Goal: Transaction & Acquisition: Purchase product/service

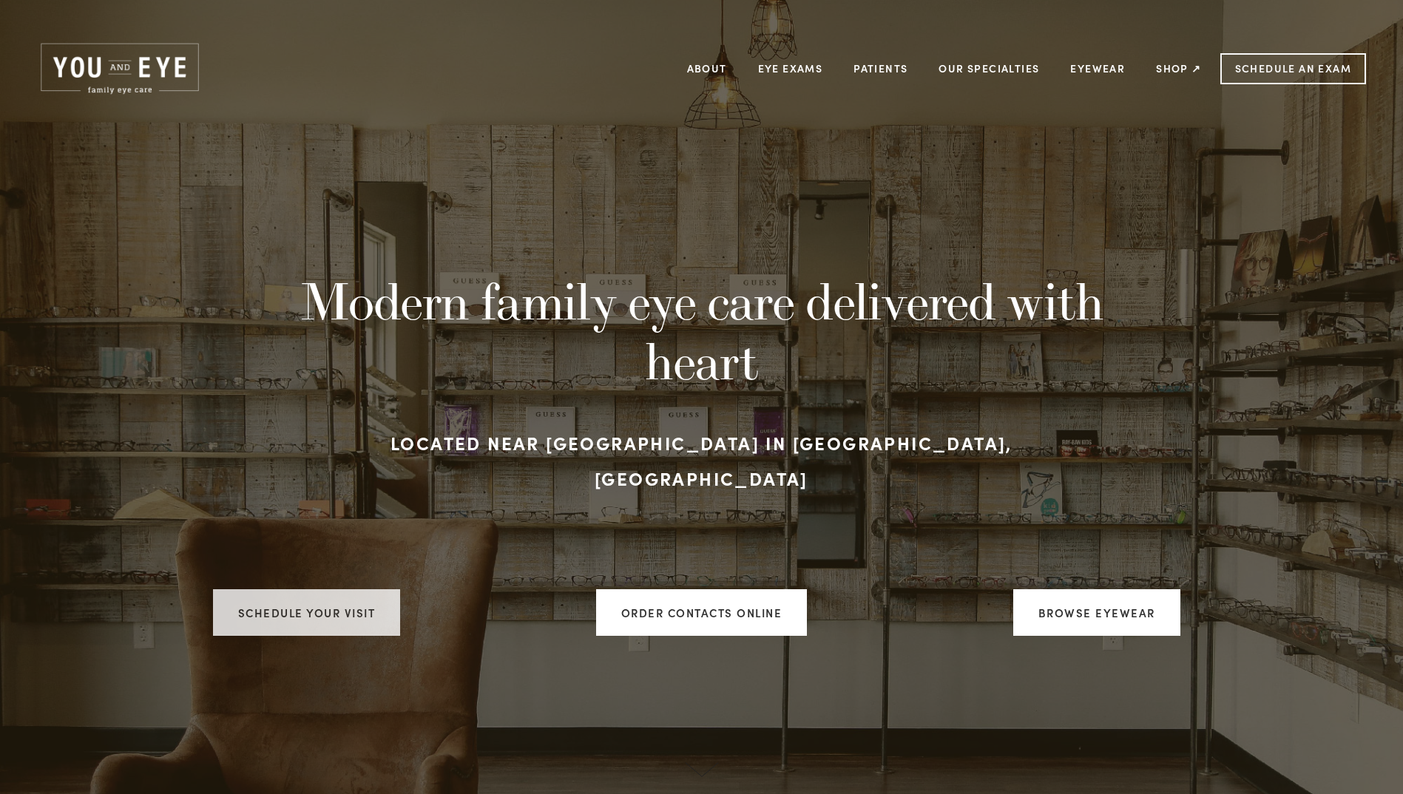
click at [330, 591] on link "Schedule your visit" at bounding box center [307, 612] width 188 height 47
click at [1174, 65] on link "Shop ↗" at bounding box center [1178, 68] width 45 height 23
click at [1121, 72] on link "Eyewear" at bounding box center [1097, 68] width 55 height 23
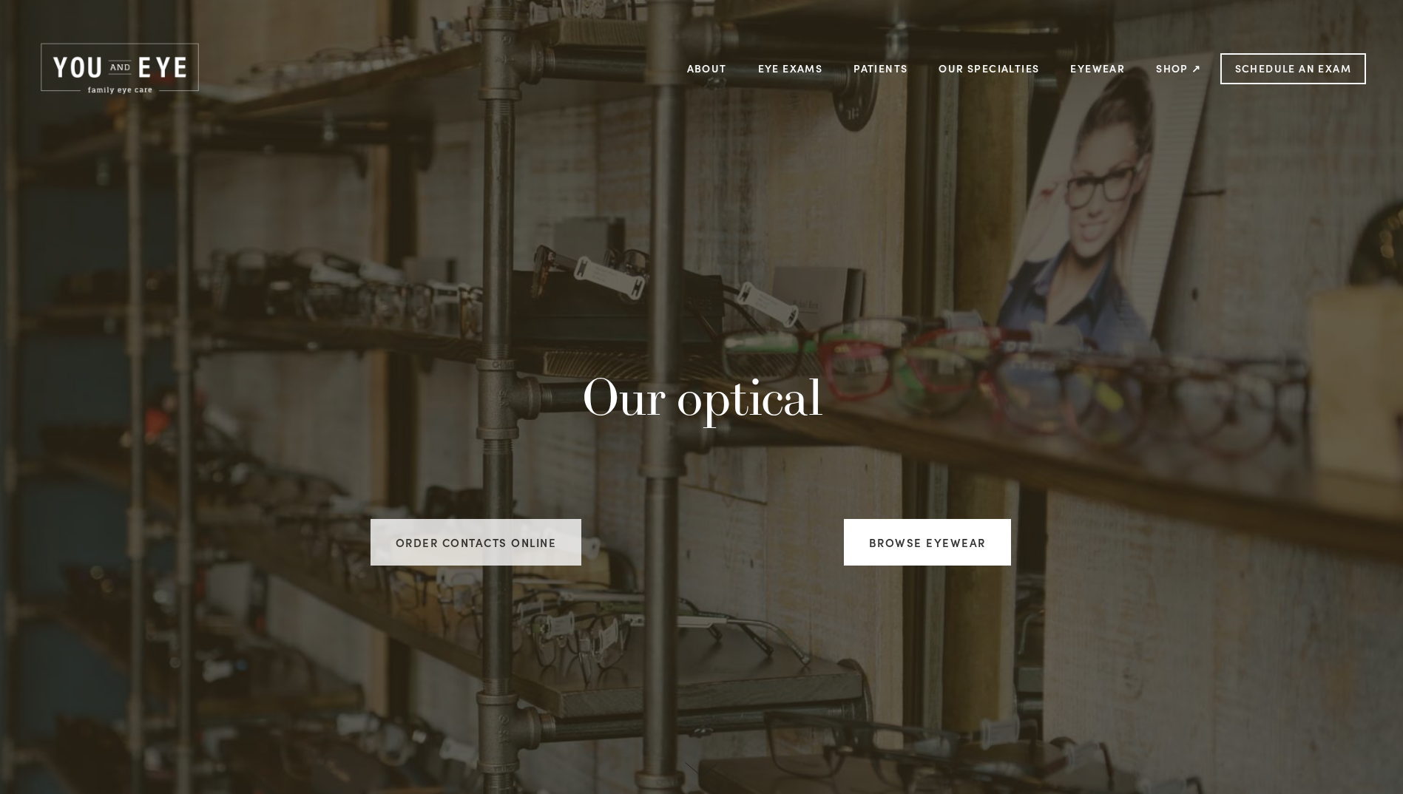
click at [444, 539] on link "Order Contacts Online" at bounding box center [475, 542] width 211 height 47
